Goal: Task Accomplishment & Management: Use online tool/utility

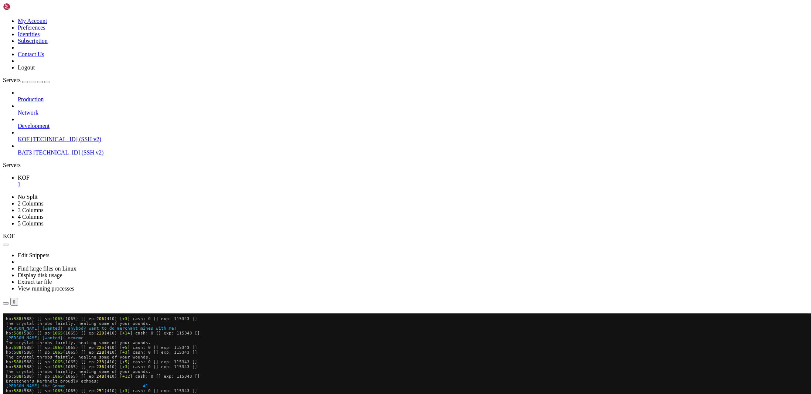
scroll to position [615, 0]
click at [33, 320] on button "Reconnect" at bounding box center [18, 324] width 30 height 8
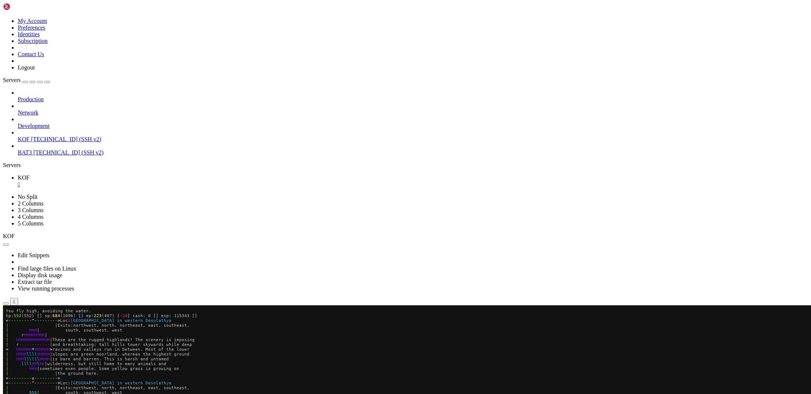
scroll to position [721, 0]
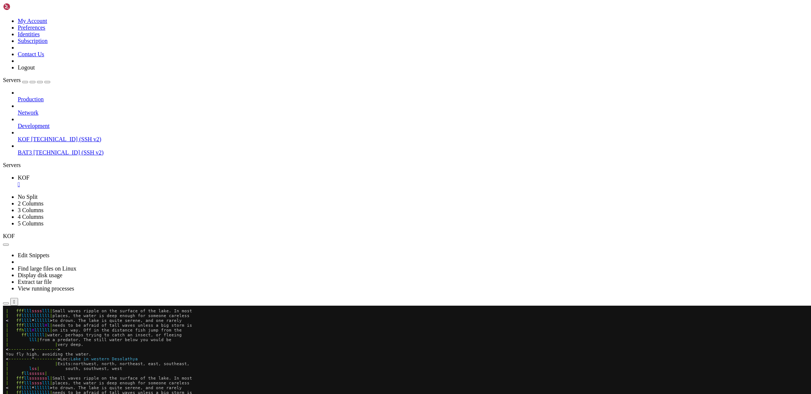
scroll to position [721, 0]
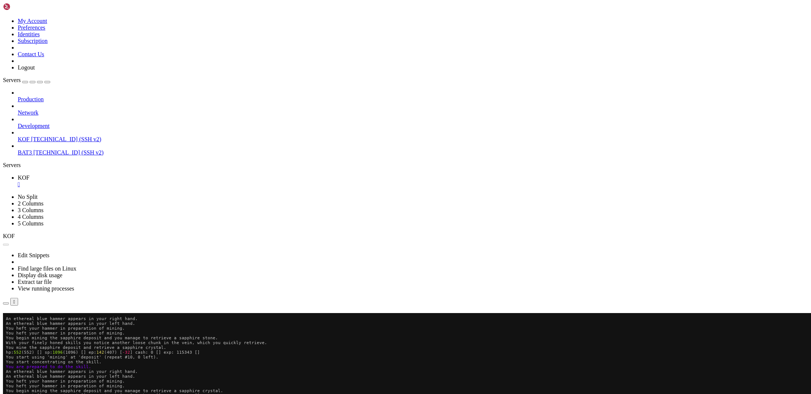
click at [33, 320] on button "Reconnect" at bounding box center [18, 324] width 30 height 8
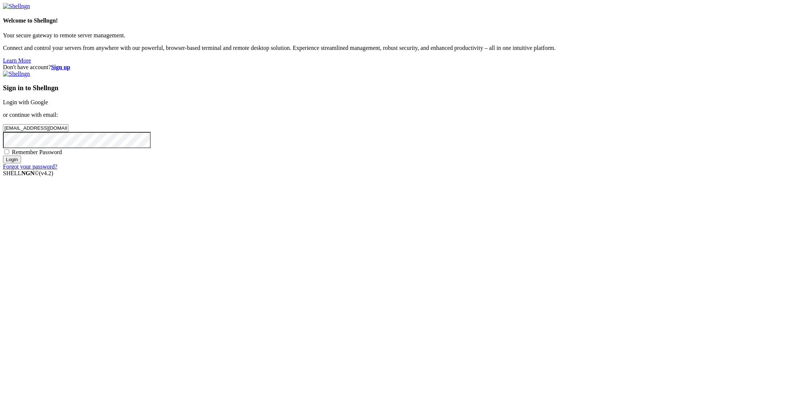
click at [21, 163] on input "Login" at bounding box center [12, 160] width 18 height 8
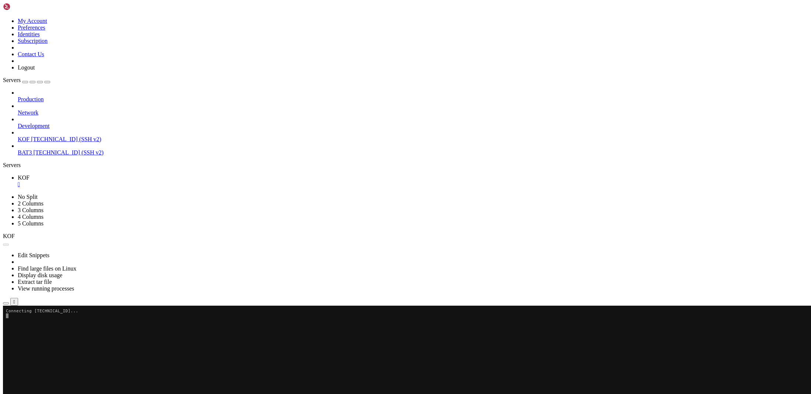
scroll to position [721, 0]
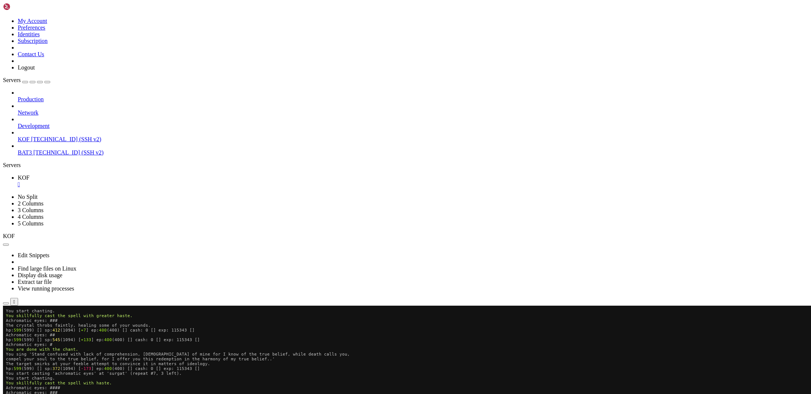
scroll to position [721, 0]
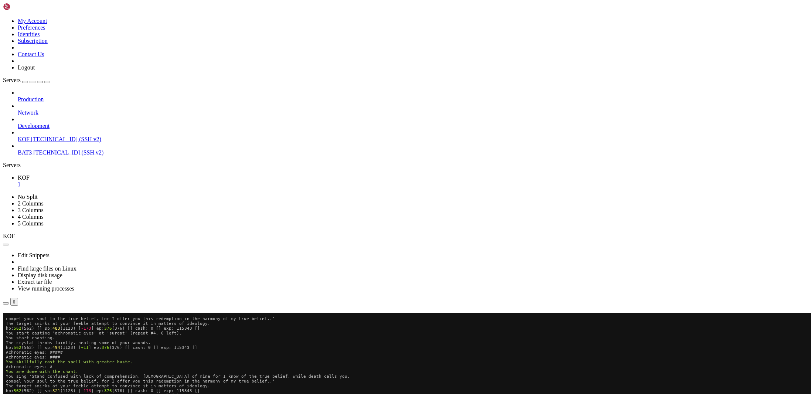
click at [33, 320] on button "Reconnect" at bounding box center [18, 324] width 30 height 8
